Goal: Understand process/instructions: Learn how to perform a task or action

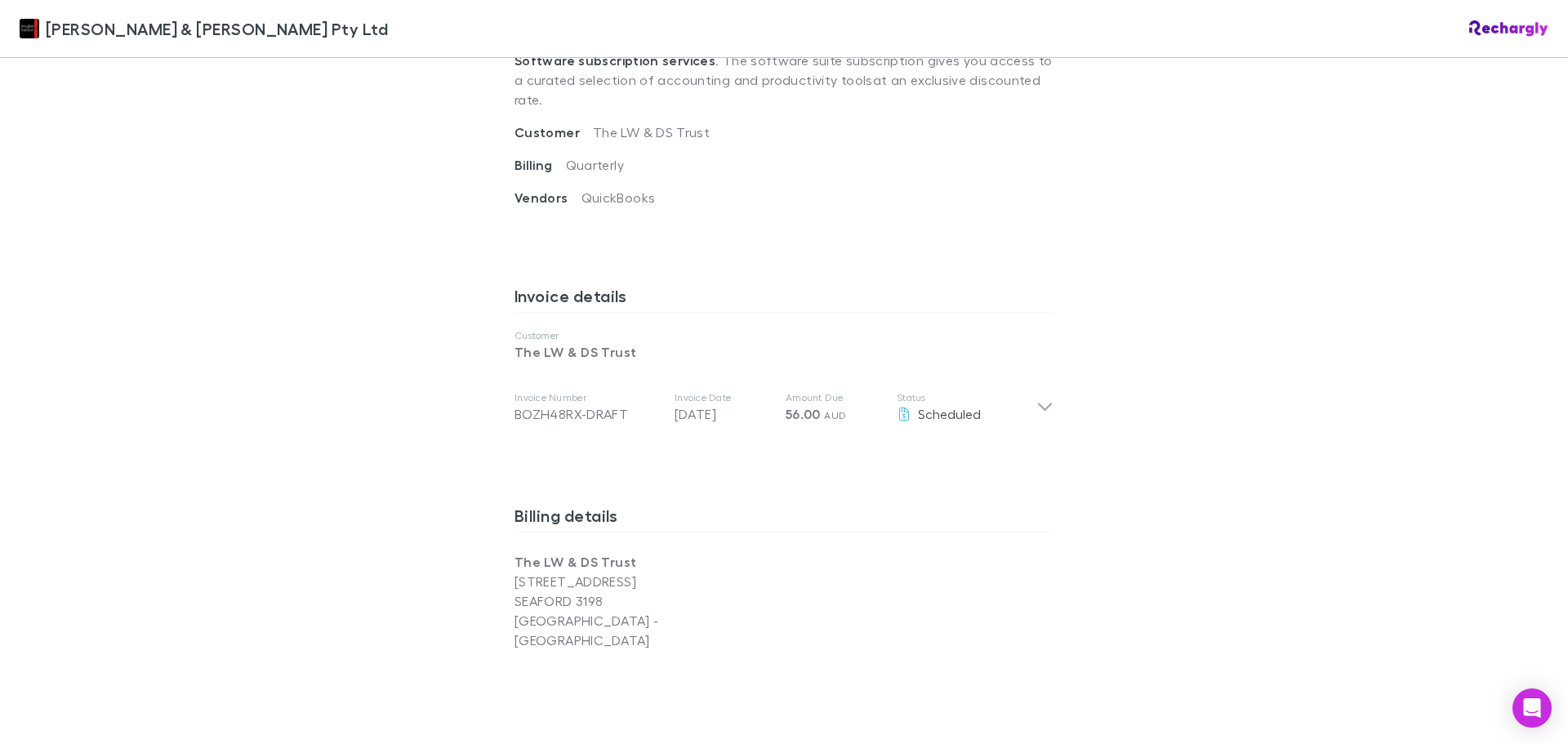
scroll to position [653, 0]
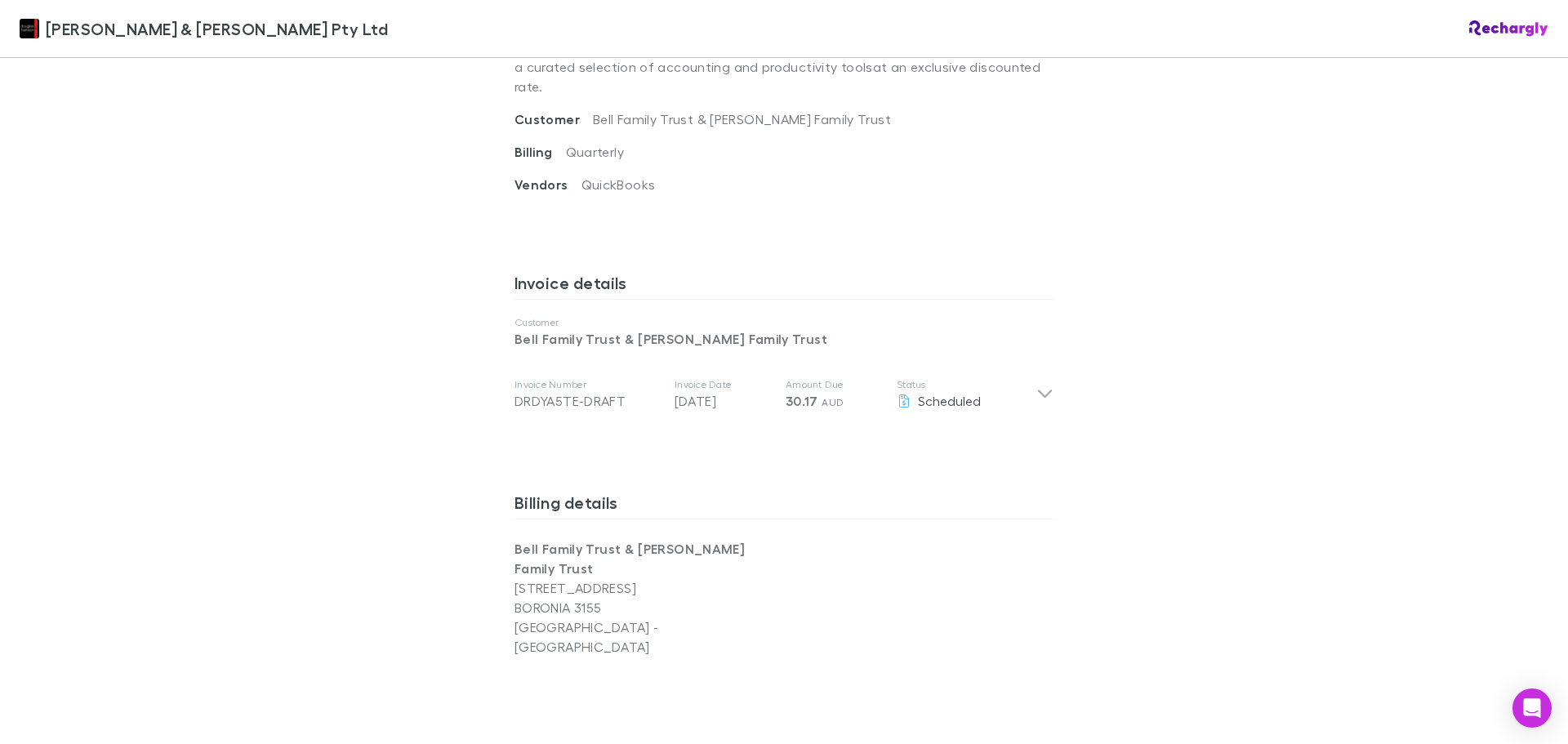
scroll to position [735, 0]
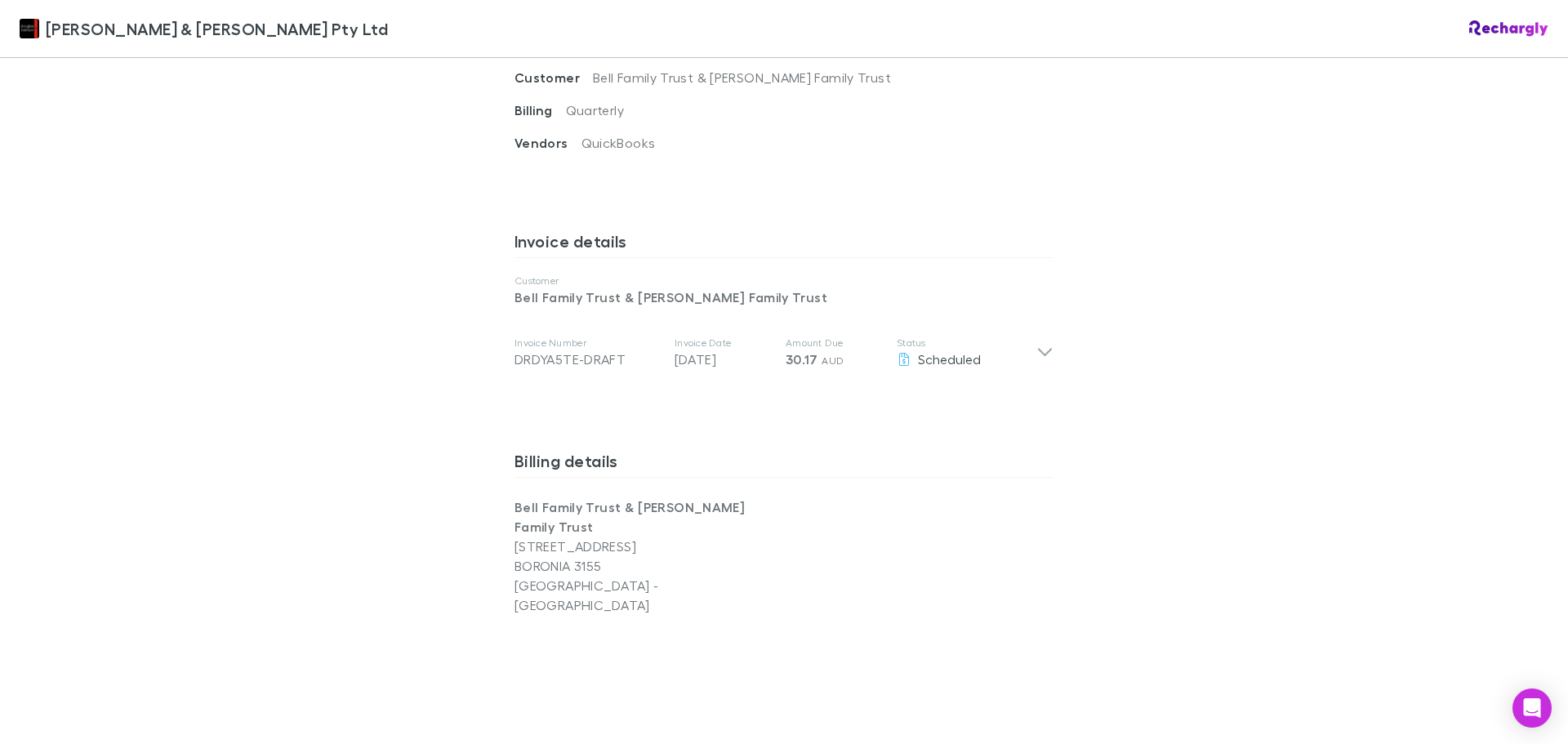
click at [1333, 363] on div "Douglas & Harrison Pty Ltd Douglas & Harrison Pty Ltd Software subscriptions ag…" at bounding box center [784, 372] width 1568 height 744
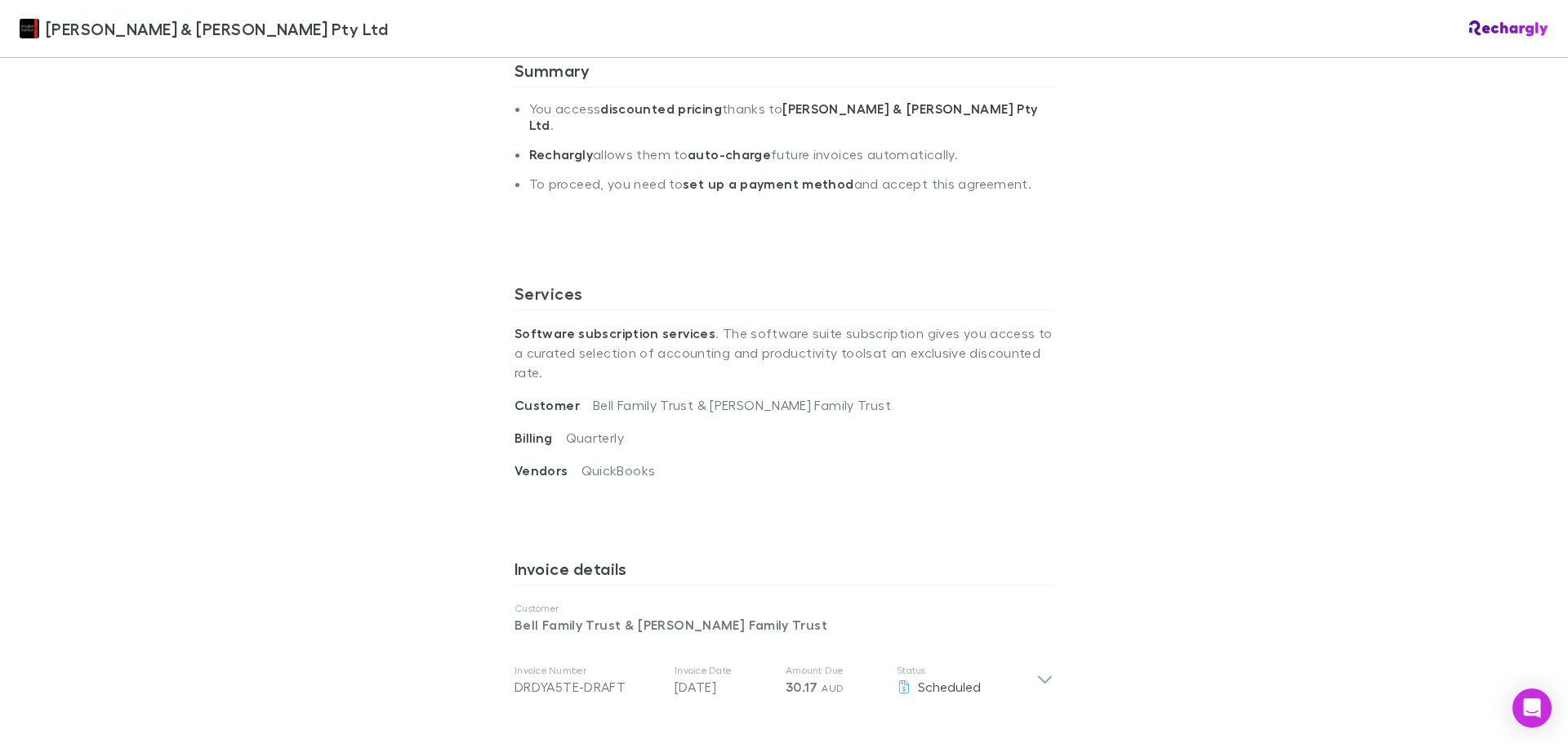
scroll to position [409, 0]
drag, startPoint x: 1411, startPoint y: 269, endPoint x: 777, endPoint y: 250, distance: 634.3
click at [1411, 271] on div "Douglas & Harrison Pty Ltd Douglas & Harrison Pty Ltd Software subscriptions ag…" at bounding box center [784, 372] width 1568 height 744
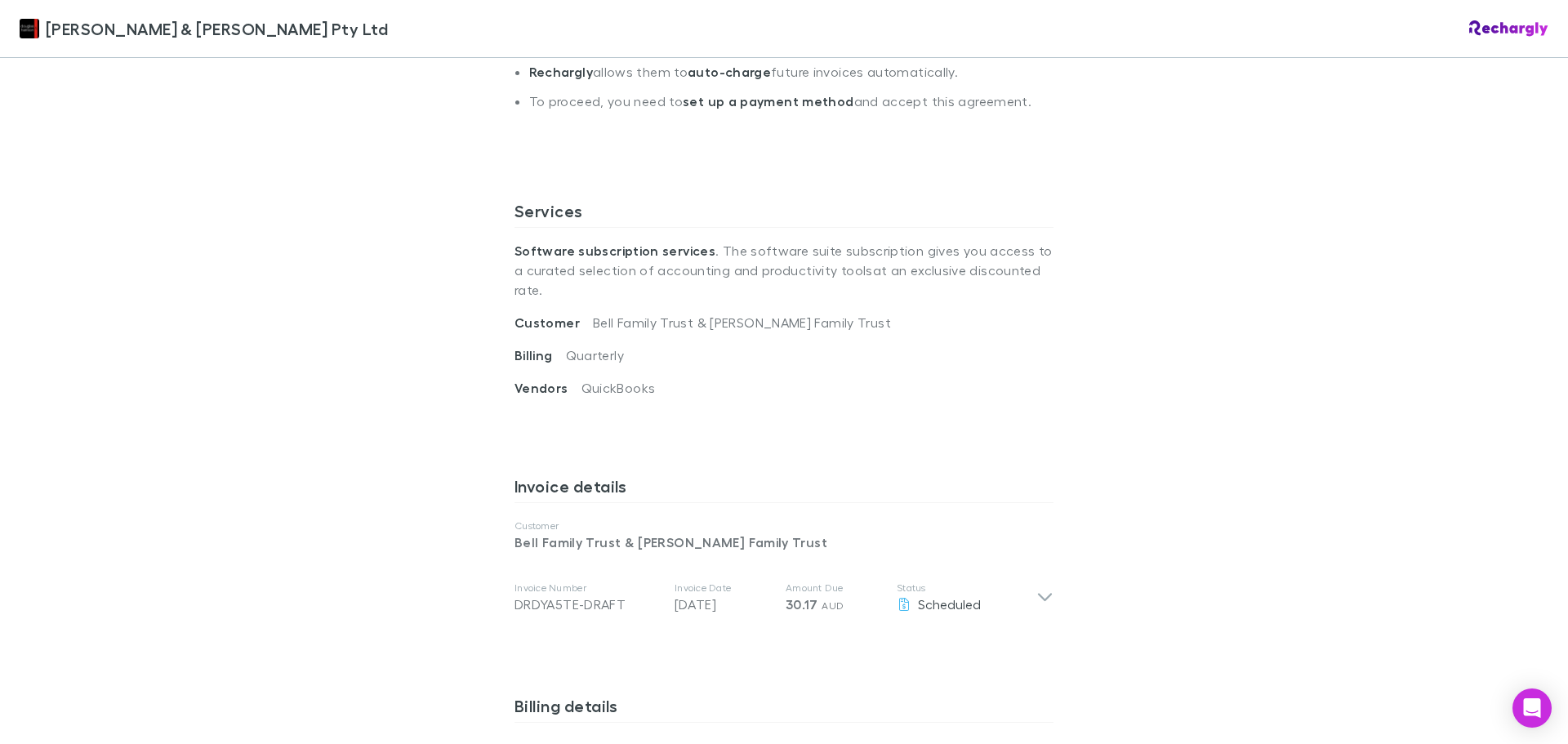
click at [1311, 428] on div "Douglas & Harrison Pty Ltd Douglas & Harrison Pty Ltd Software subscriptions ag…" at bounding box center [784, 372] width 1568 height 744
click at [1337, 306] on div "Douglas & Harrison Pty Ltd Douglas & Harrison Pty Ltd Software subscriptions ag…" at bounding box center [784, 372] width 1568 height 744
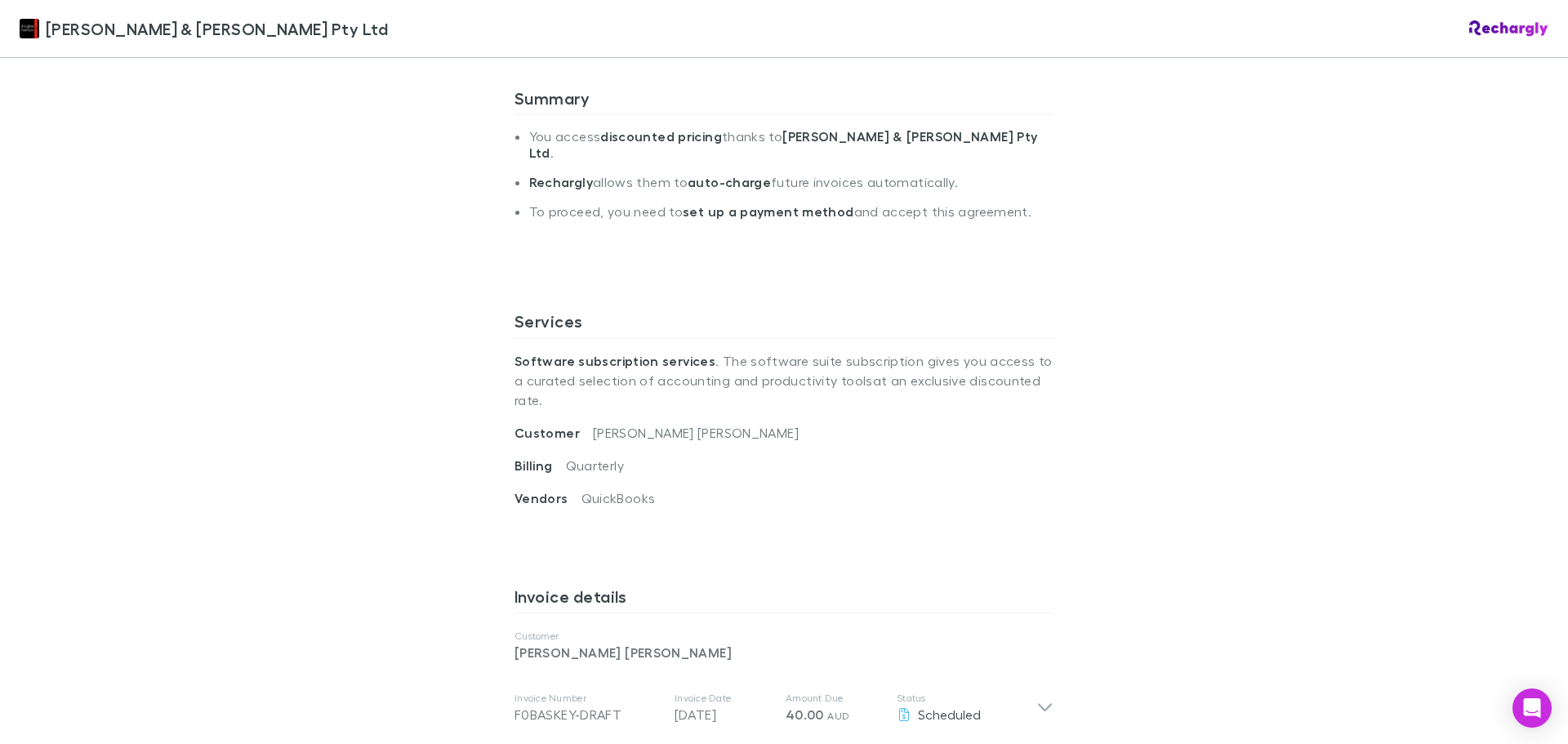
scroll to position [409, 0]
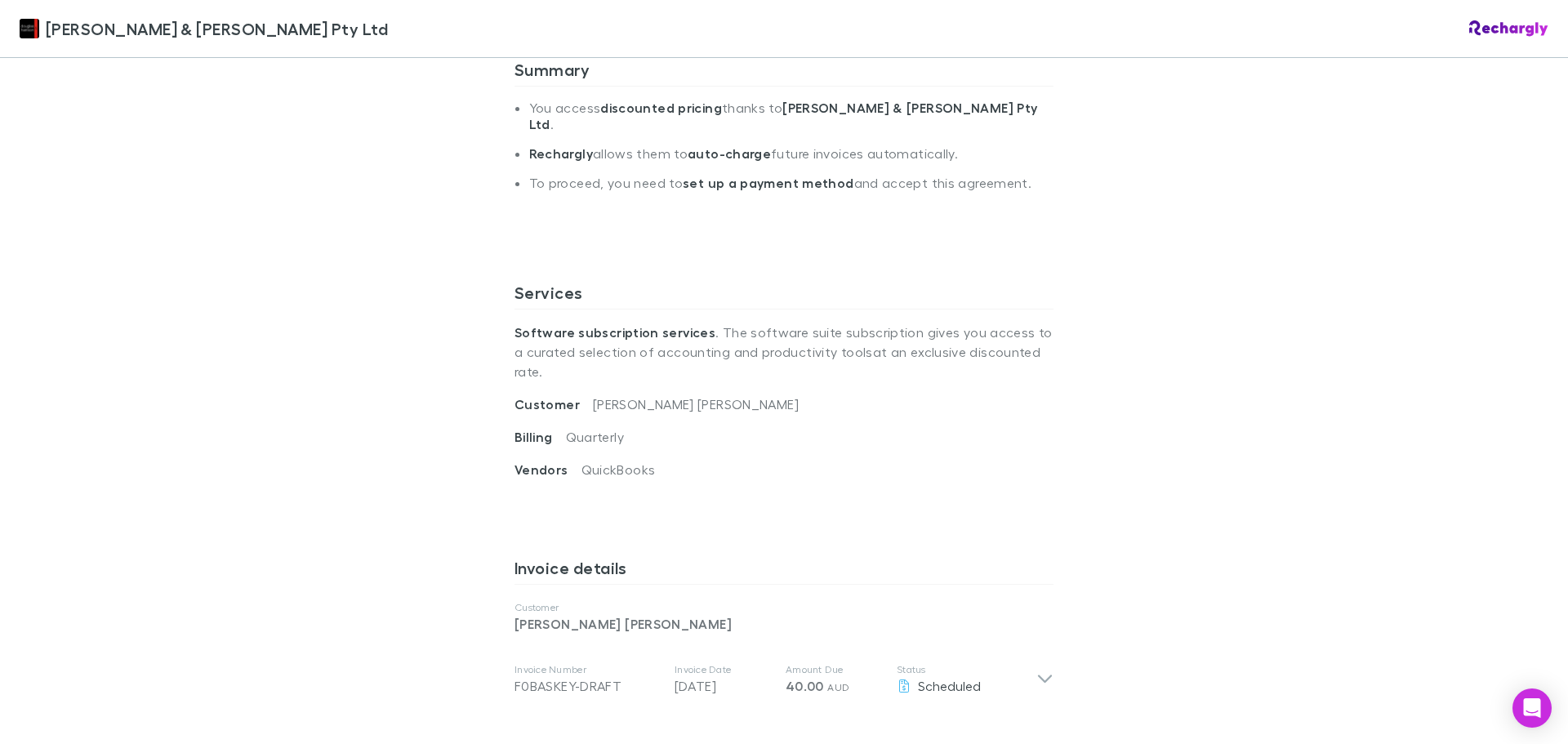
click at [1042, 175] on li "To proceed, you need to set up a payment method and accept this agreement." at bounding box center [791, 189] width 525 height 29
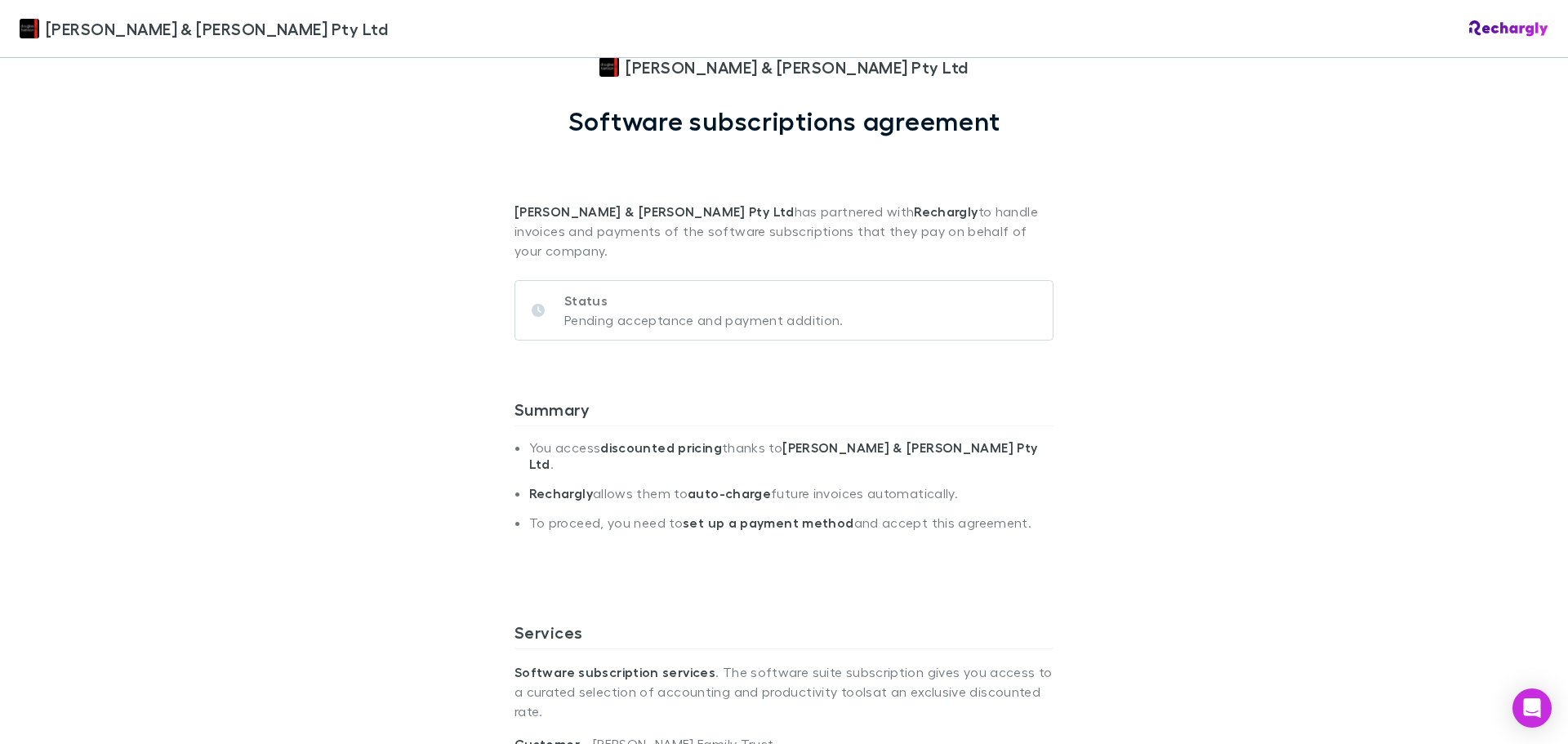
scroll to position [245, 0]
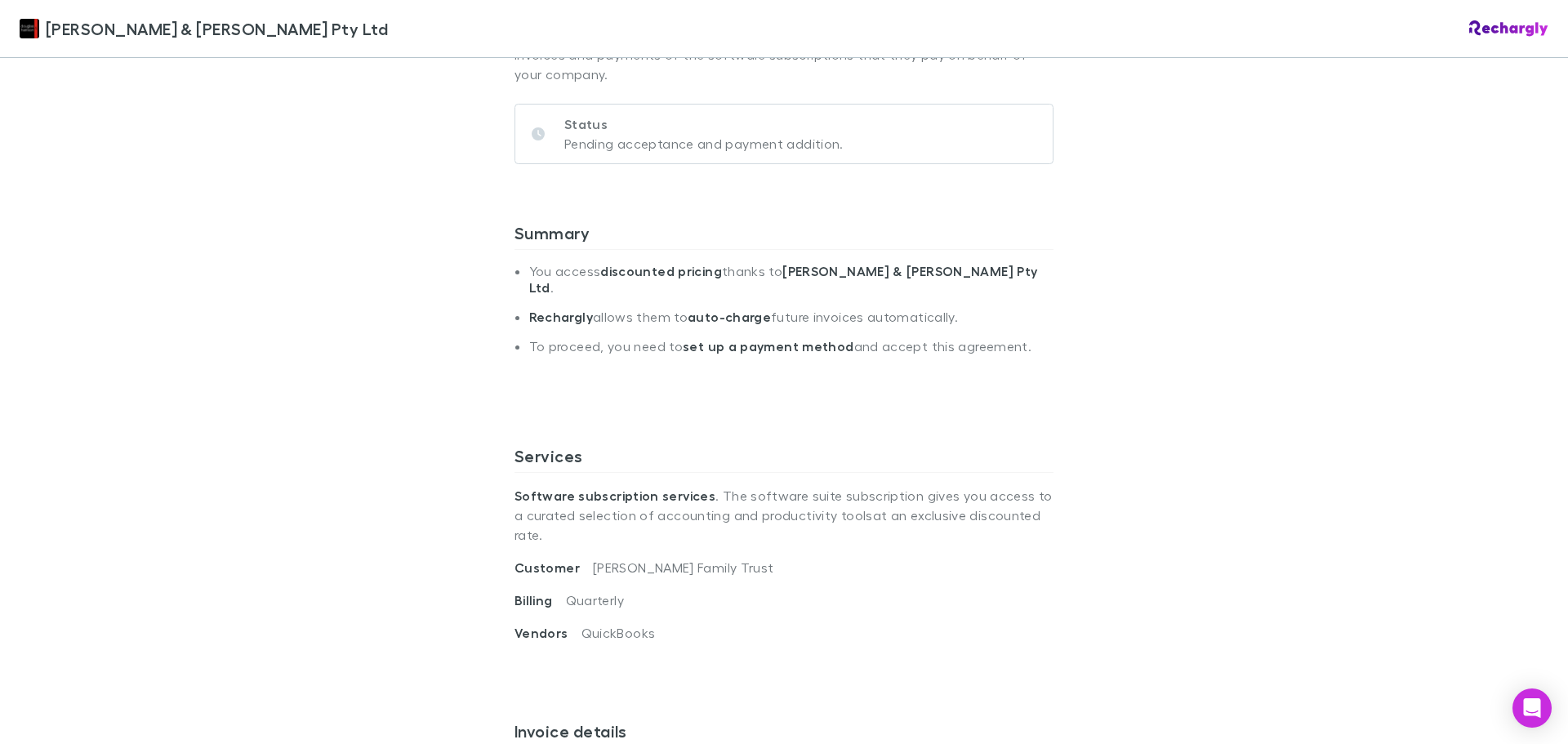
click at [1299, 354] on div "[PERSON_NAME] & [PERSON_NAME] Pty Ltd [PERSON_NAME] & [PERSON_NAME] Pty Ltd Sof…" at bounding box center [784, 372] width 1568 height 744
click at [1015, 369] on div "Summary You access discounted pricing thanks to [PERSON_NAME] & [PERSON_NAME] P…" at bounding box center [784, 314] width 539 height 236
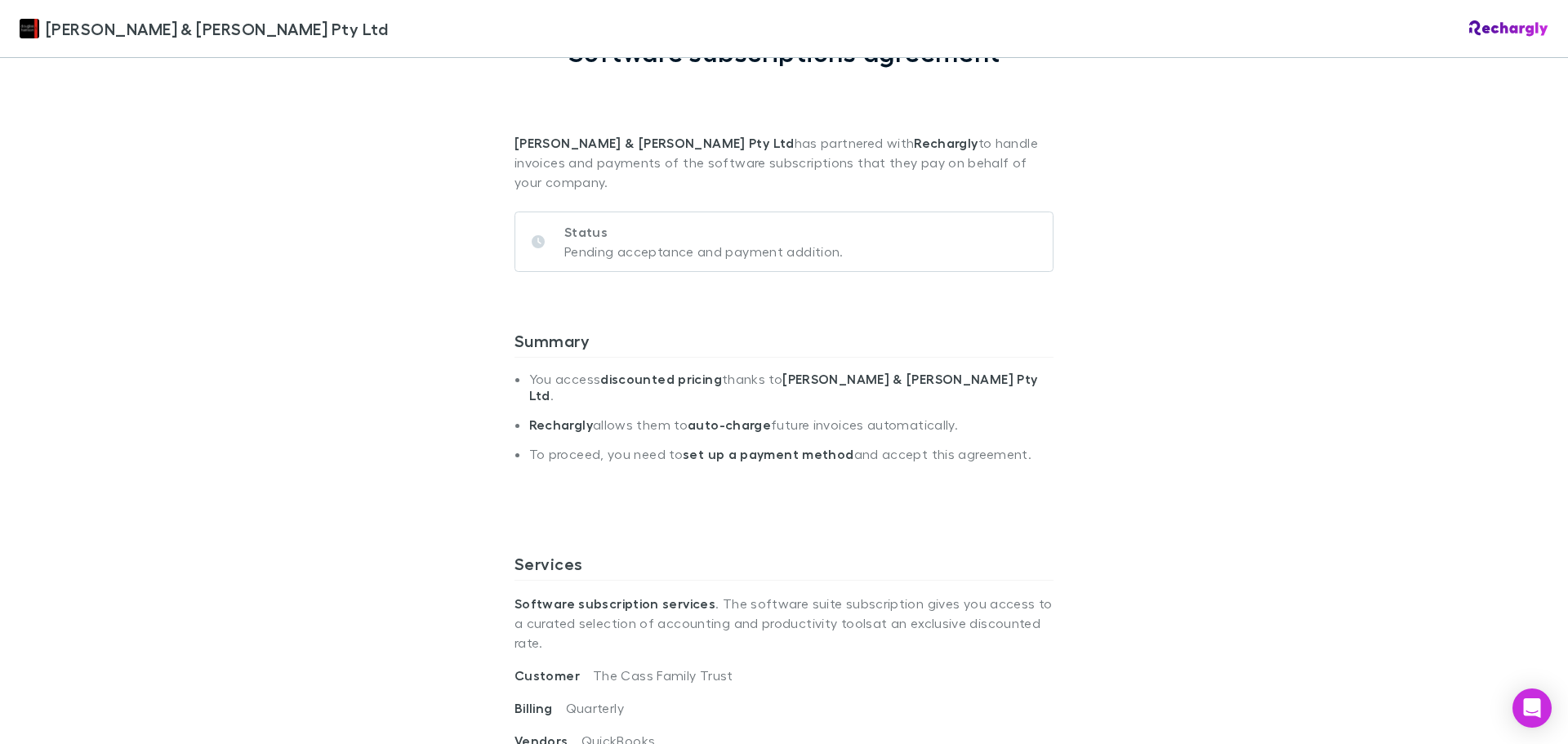
scroll to position [163, 0]
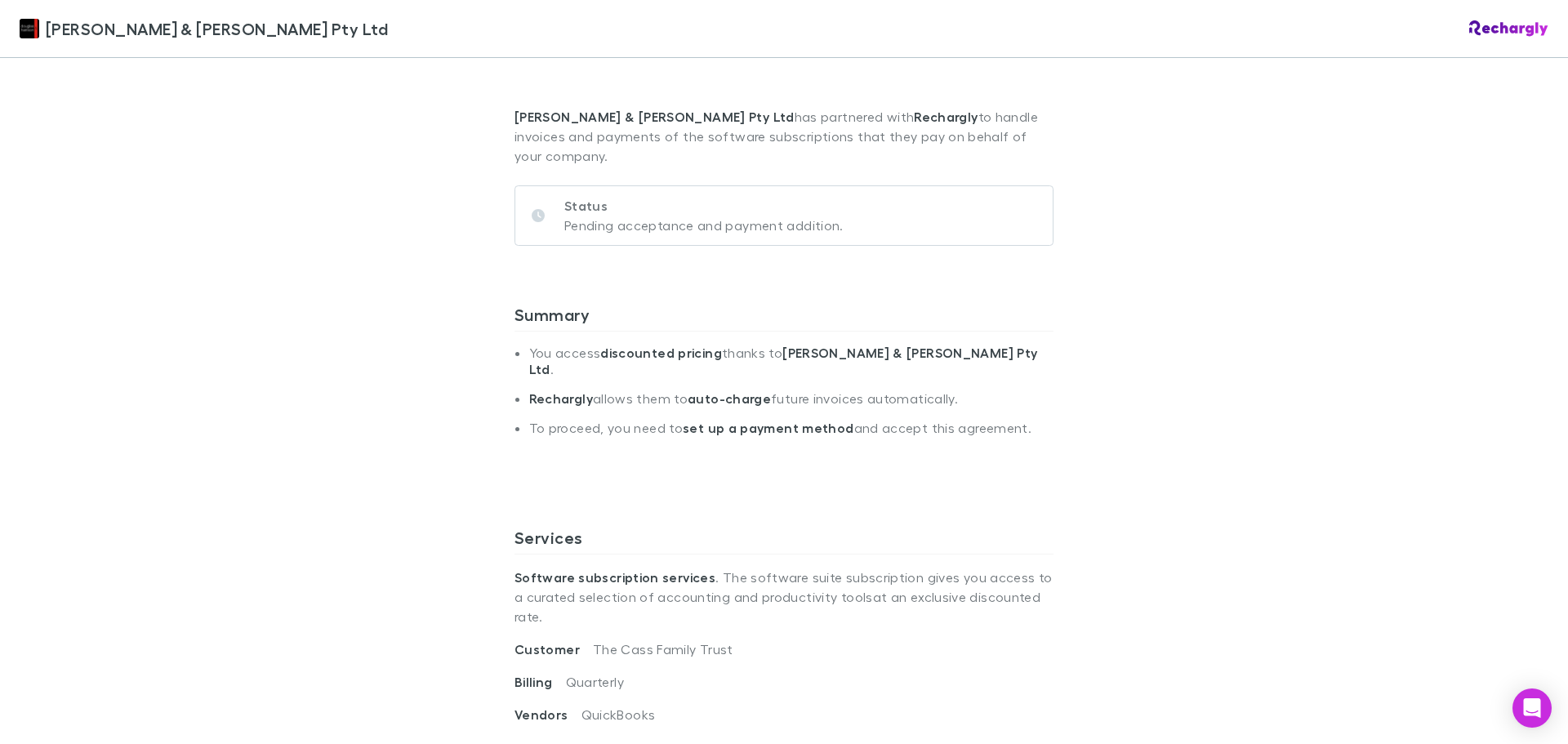
click at [1261, 224] on div "Douglas & Harrison Pty Ltd Douglas & Harrison Pty Ltd Software subscriptions ag…" at bounding box center [784, 372] width 1568 height 744
